Goal: Task Accomplishment & Management: Manage account settings

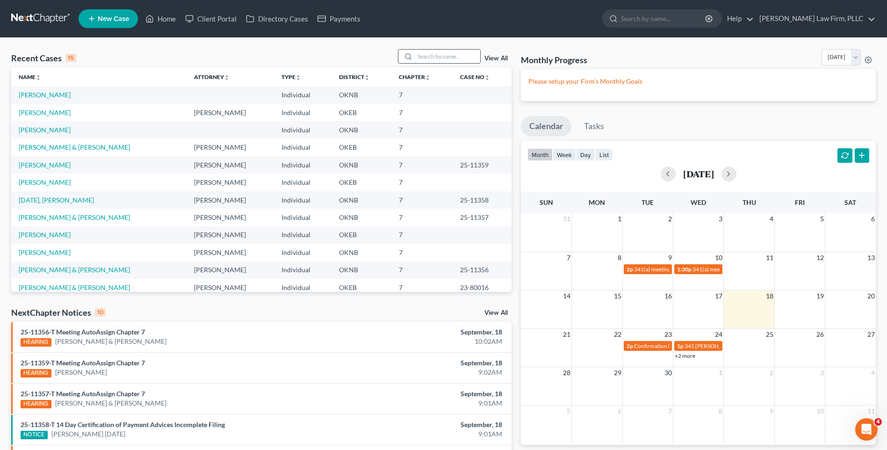
click at [453, 58] on input "search" at bounding box center [447, 57] width 65 height 14
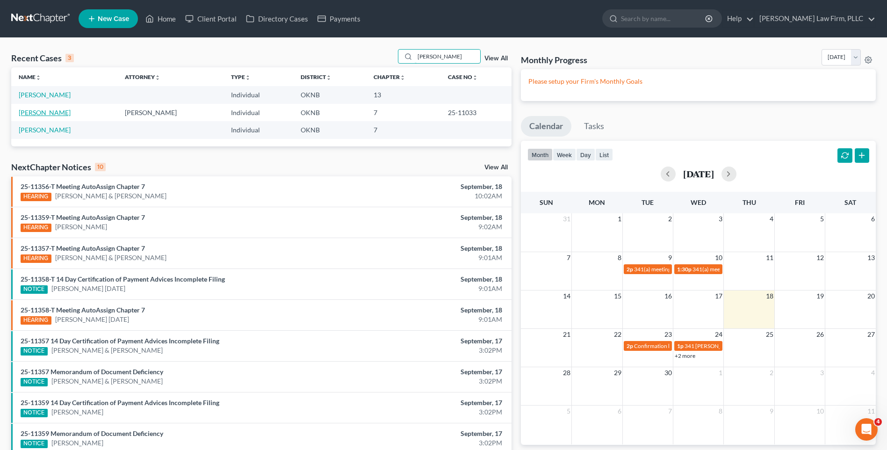
type input "[PERSON_NAME]"
click at [57, 116] on link "[PERSON_NAME]" at bounding box center [45, 113] width 52 height 8
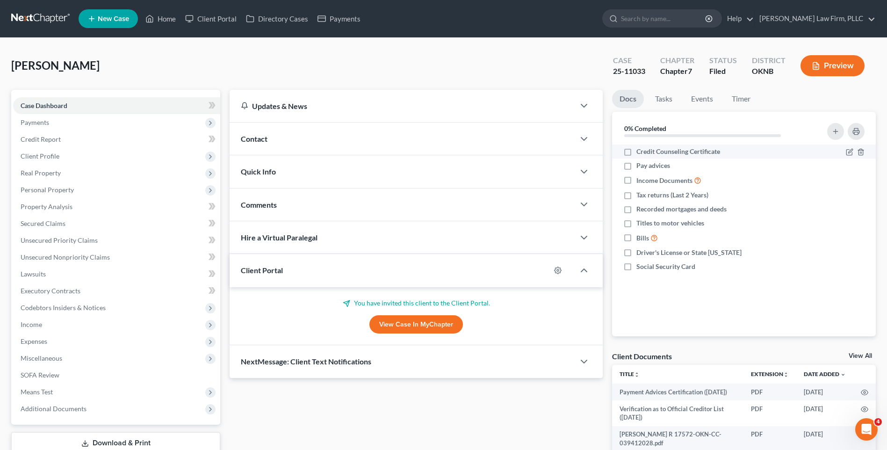
click at [637, 154] on label "Credit Counseling Certificate" at bounding box center [679, 151] width 84 height 9
click at [640, 153] on input "Credit Counseling Certificate" at bounding box center [643, 150] width 6 height 6
checkbox input "true"
click at [637, 169] on label "Pay advices" at bounding box center [654, 165] width 34 height 9
click at [640, 167] on input "Pay advices" at bounding box center [643, 164] width 6 height 6
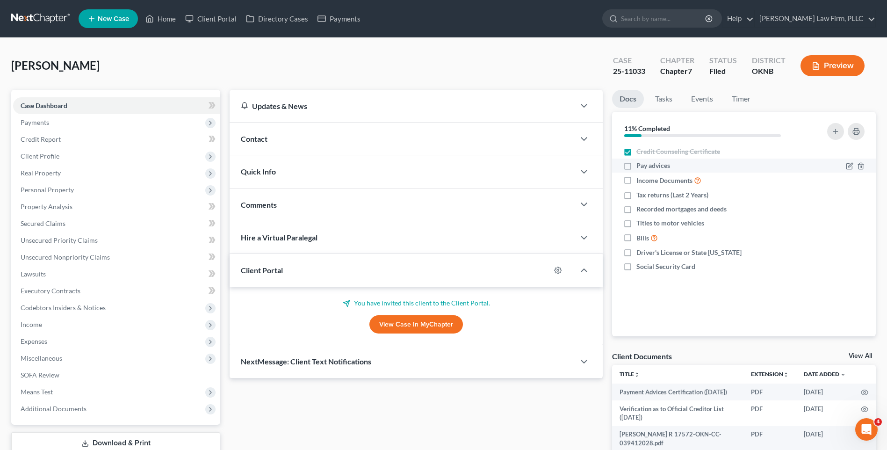
checkbox input "true"
click at [637, 177] on label "Income Documents" at bounding box center [669, 180] width 65 height 11
click at [640, 177] on input "Income Documents" at bounding box center [643, 178] width 6 height 6
checkbox input "true"
click at [637, 197] on label "Tax returns (Last 2 Years)" at bounding box center [673, 194] width 72 height 9
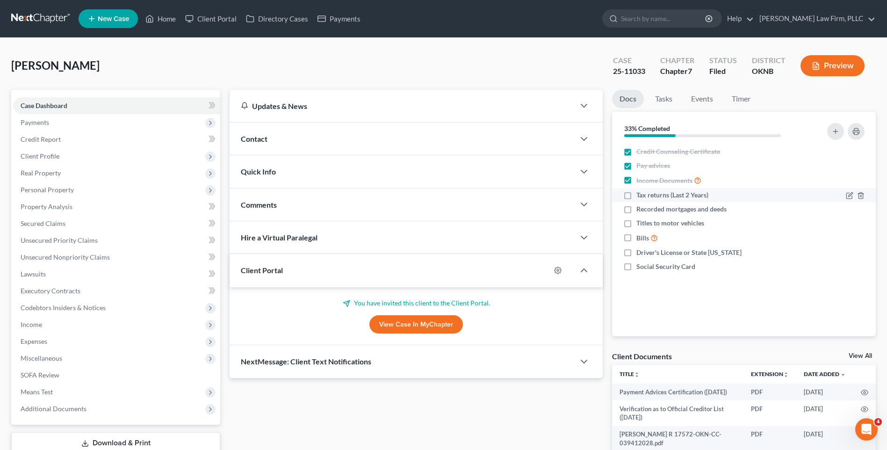
click at [640, 196] on input "Tax returns (Last 2 Years)" at bounding box center [643, 193] width 6 height 6
checkbox input "true"
click at [637, 211] on label "Recorded mortgages and deeds" at bounding box center [682, 208] width 90 height 9
click at [640, 210] on input "Recorded mortgages and deeds" at bounding box center [643, 207] width 6 height 6
checkbox input "true"
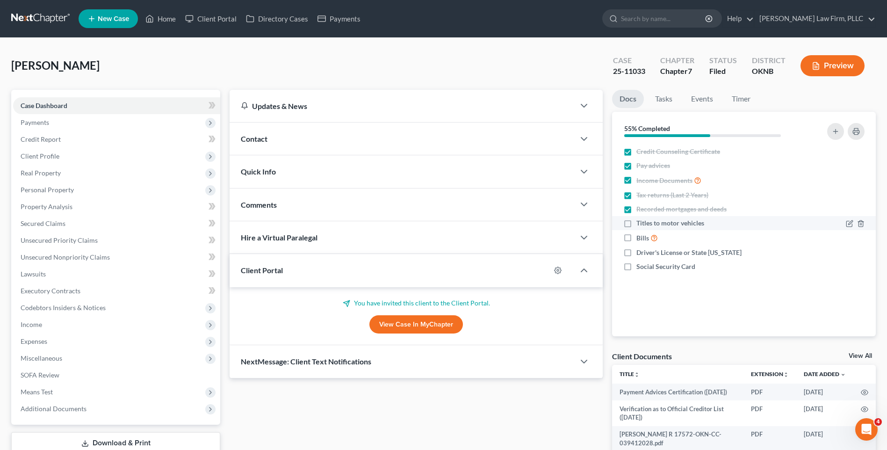
click at [637, 225] on label "Titles to motor vehicles" at bounding box center [671, 222] width 68 height 9
click at [640, 225] on input "Titles to motor vehicles" at bounding box center [643, 221] width 6 height 6
checkbox input "true"
click at [637, 239] on label "Bills" at bounding box center [648, 237] width 22 height 11
click at [640, 239] on input "Bills" at bounding box center [643, 235] width 6 height 6
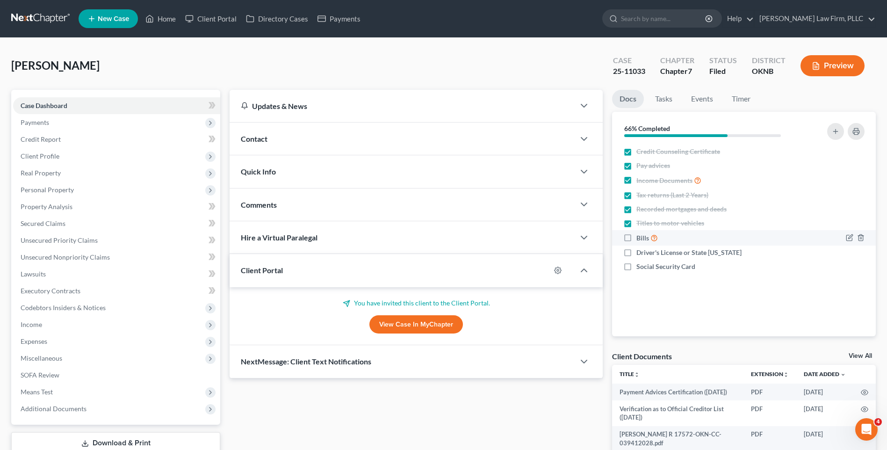
checkbox input "true"
click at [637, 252] on label "Driver's License or State [US_STATE]" at bounding box center [689, 252] width 105 height 9
click at [640, 252] on input "Driver's License or State [US_STATE]" at bounding box center [643, 251] width 6 height 6
checkbox input "true"
click at [637, 265] on label "Social Security Card" at bounding box center [666, 266] width 59 height 9
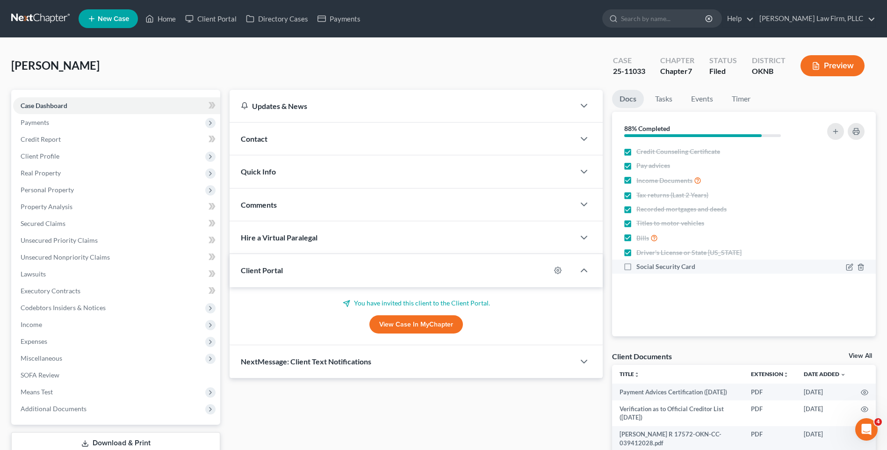
click at [640, 265] on input "Social Security Card" at bounding box center [643, 265] width 6 height 6
checkbox input "true"
click at [677, 293] on div "Nothing here yet! Credit Counseling Certificate Pay advices Income Documents Ta…" at bounding box center [744, 241] width 264 height 192
click at [667, 94] on link "Tasks" at bounding box center [664, 99] width 32 height 18
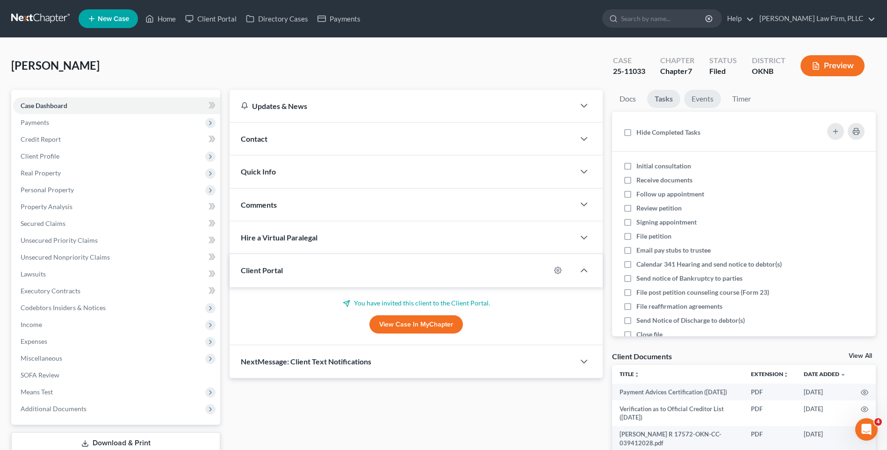
click at [702, 97] on link "Events" at bounding box center [702, 99] width 37 height 18
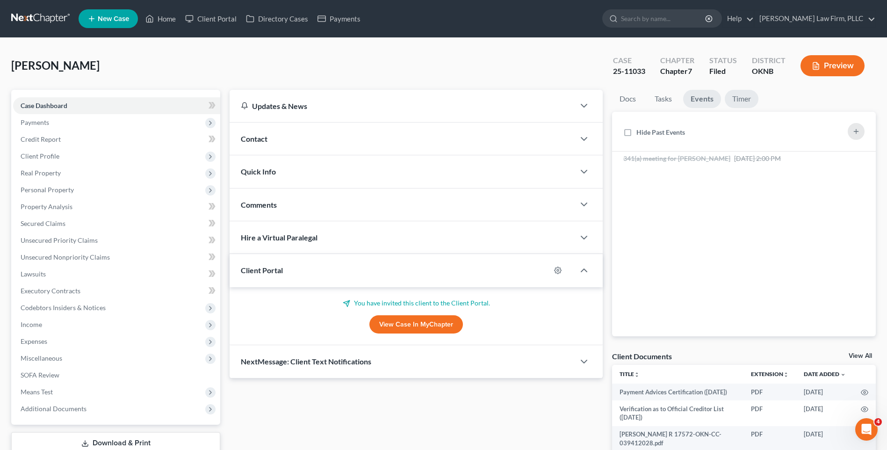
click at [739, 98] on link "Timer" at bounding box center [742, 99] width 34 height 18
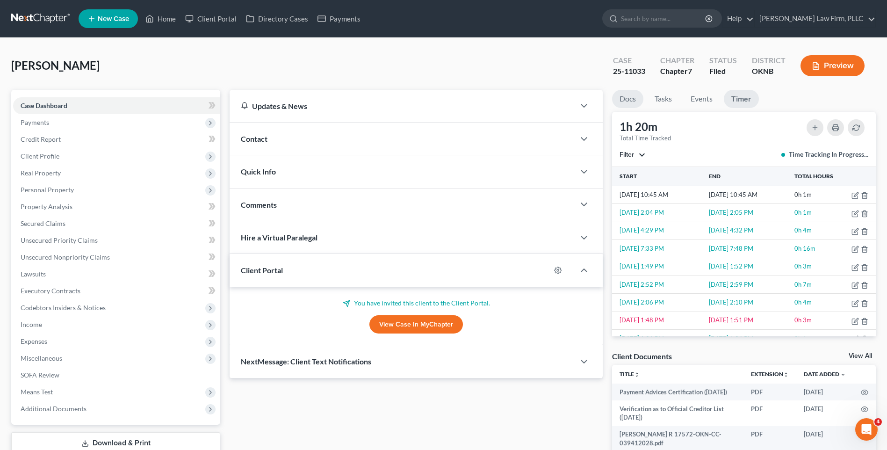
click at [617, 97] on link "Docs" at bounding box center [627, 99] width 31 height 18
